Goal: Find specific page/section: Find specific page/section

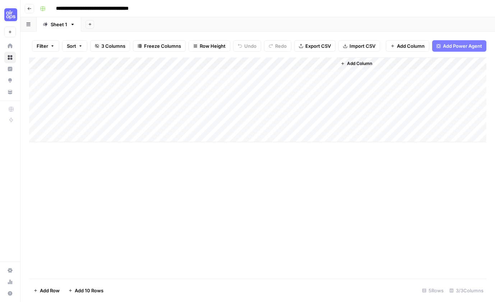
click at [30, 7] on icon "button" at bounding box center [29, 8] width 4 height 4
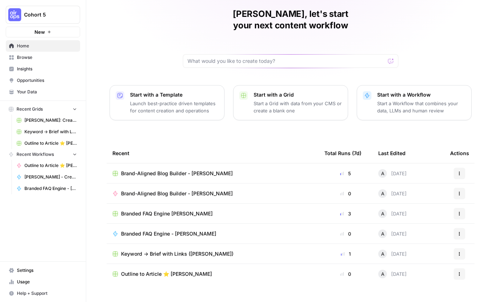
scroll to position [28, 0]
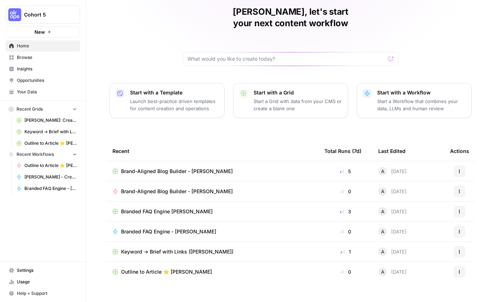
click at [33, 59] on span "Browse" at bounding box center [47, 57] width 60 height 6
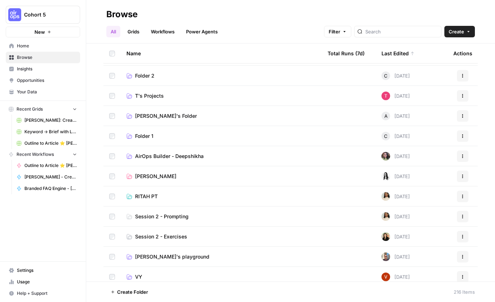
scroll to position [261, 0]
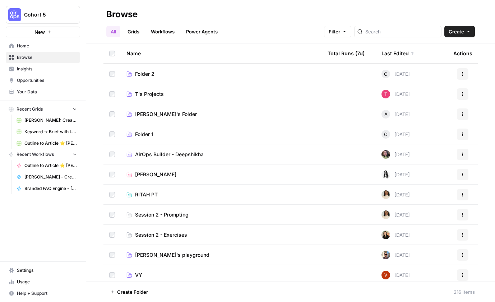
click at [169, 153] on span "AirOps Builder - Deepshikha" at bounding box center [169, 154] width 69 height 7
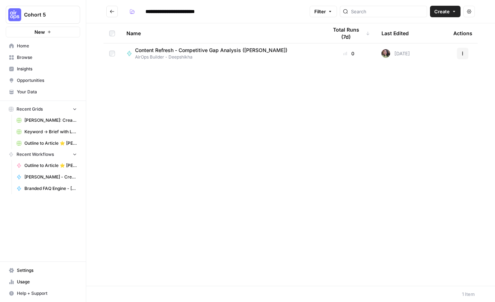
click at [111, 9] on icon "Go back" at bounding box center [111, 11] width 5 height 5
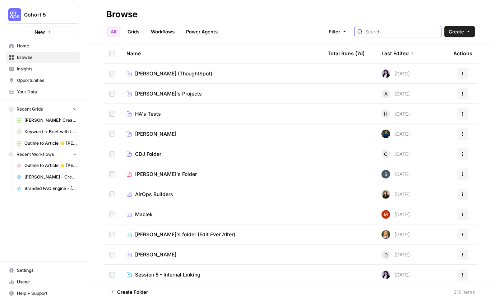
click at [385, 31] on input "search" at bounding box center [401, 31] width 73 height 7
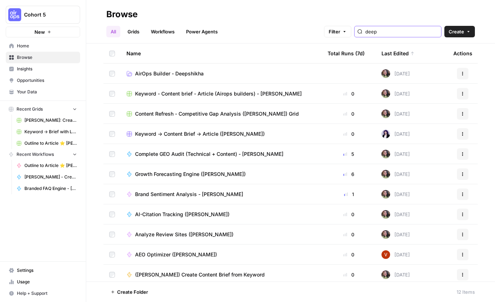
click at [402, 31] on input "deep" at bounding box center [401, 31] width 73 height 7
type input "[PERSON_NAME]"
click at [329, 11] on h2 "Browse" at bounding box center [290, 14] width 368 height 11
click at [193, 174] on span "Growth Forecasting Engine ([PERSON_NAME])" at bounding box center [190, 173] width 111 height 7
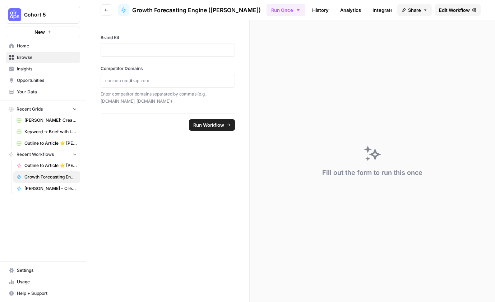
click at [336, 10] on link "Analytics" at bounding box center [350, 9] width 29 height 11
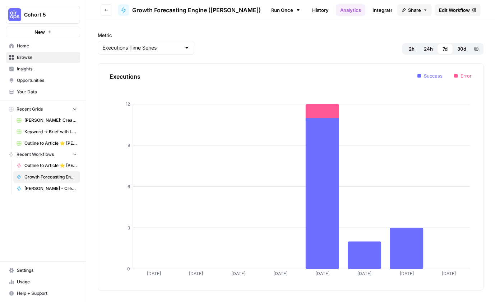
click at [371, 8] on link "Integrate" at bounding box center [382, 9] width 29 height 11
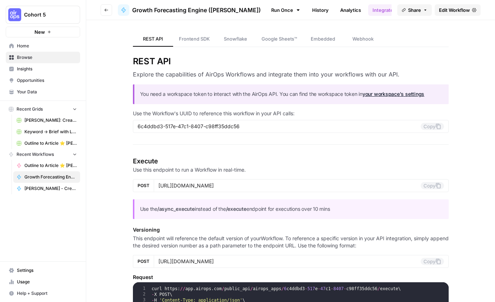
click at [308, 9] on link "History" at bounding box center [320, 9] width 25 height 11
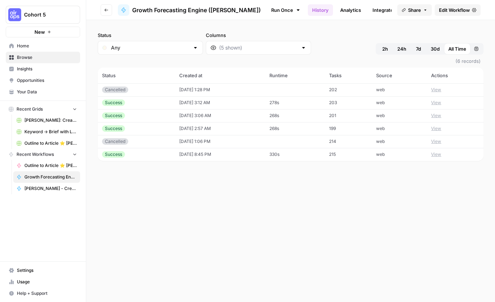
click at [295, 10] on icon at bounding box center [298, 10] width 6 height 6
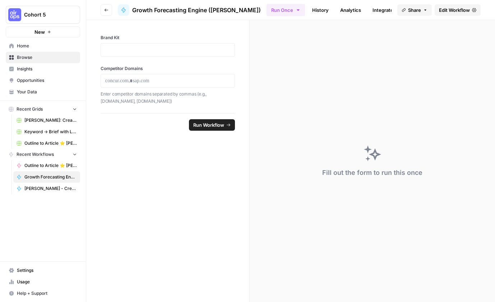
click at [458, 10] on span "Edit Workflow" at bounding box center [454, 9] width 31 height 7
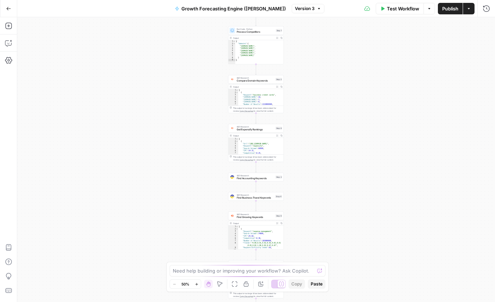
click at [8, 6] on icon "button" at bounding box center [8, 8] width 5 height 5
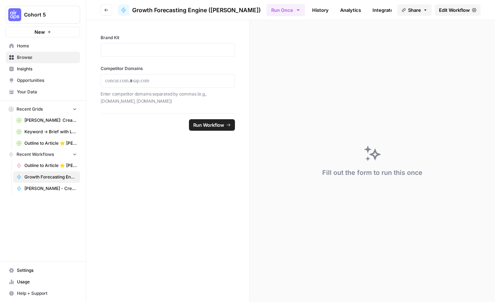
click at [105, 10] on icon "button" at bounding box center [106, 10] width 4 height 3
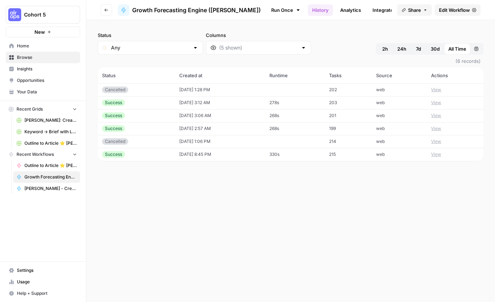
click at [107, 11] on icon "button" at bounding box center [106, 10] width 4 height 4
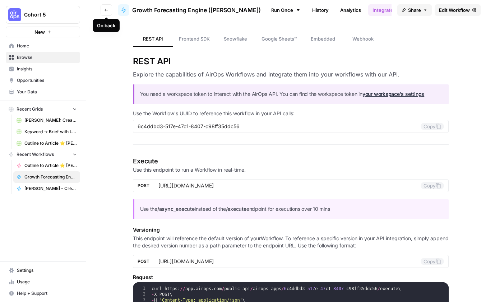
click at [107, 11] on icon "button" at bounding box center [106, 10] width 4 height 4
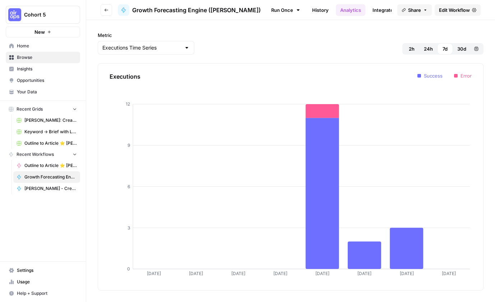
click at [107, 11] on icon "button" at bounding box center [106, 10] width 4 height 4
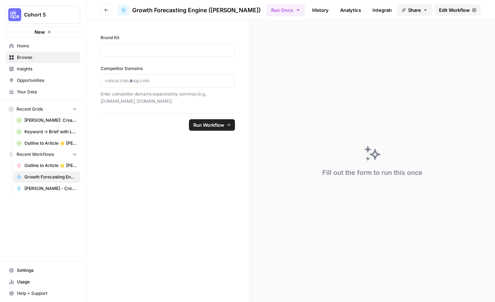
click at [107, 11] on icon "button" at bounding box center [106, 10] width 4 height 4
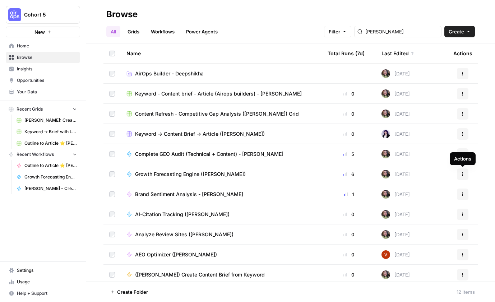
click at [464, 176] on icon "button" at bounding box center [462, 174] width 4 height 4
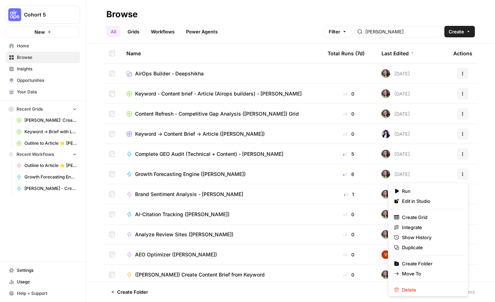
click at [484, 184] on div "Name Total Runs (7d) Last Edited Actions AirOps Builder - [PERSON_NAME] [DATE] …" at bounding box center [290, 162] width 408 height 238
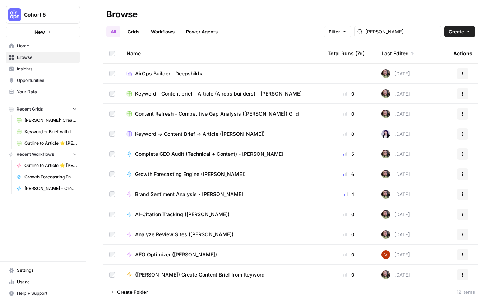
click at [466, 174] on button "Actions" at bounding box center [461, 173] width 11 height 11
click at [487, 176] on div "Name Total Runs (7d) Last Edited Actions AirOps Builder - [PERSON_NAME] [DATE] …" at bounding box center [290, 162] width 408 height 238
